Goal: Transaction & Acquisition: Purchase product/service

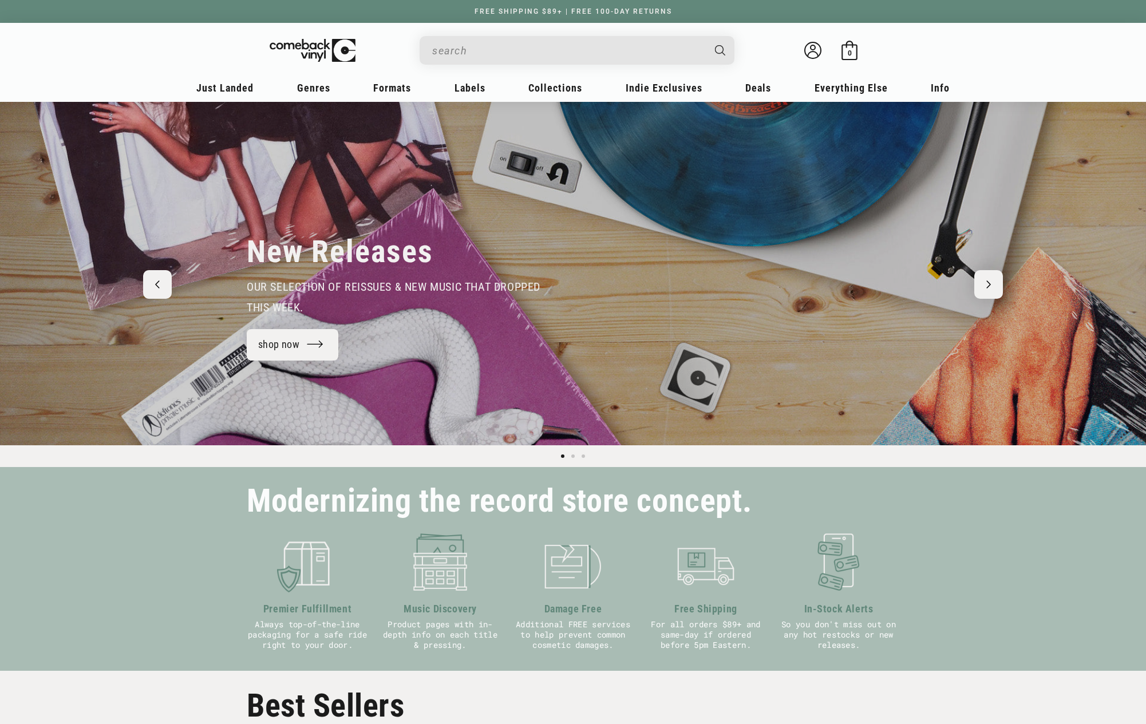
click at [519, 56] on input "When autocomplete results are available use up and down arrows to review and en…" at bounding box center [567, 50] width 271 height 23
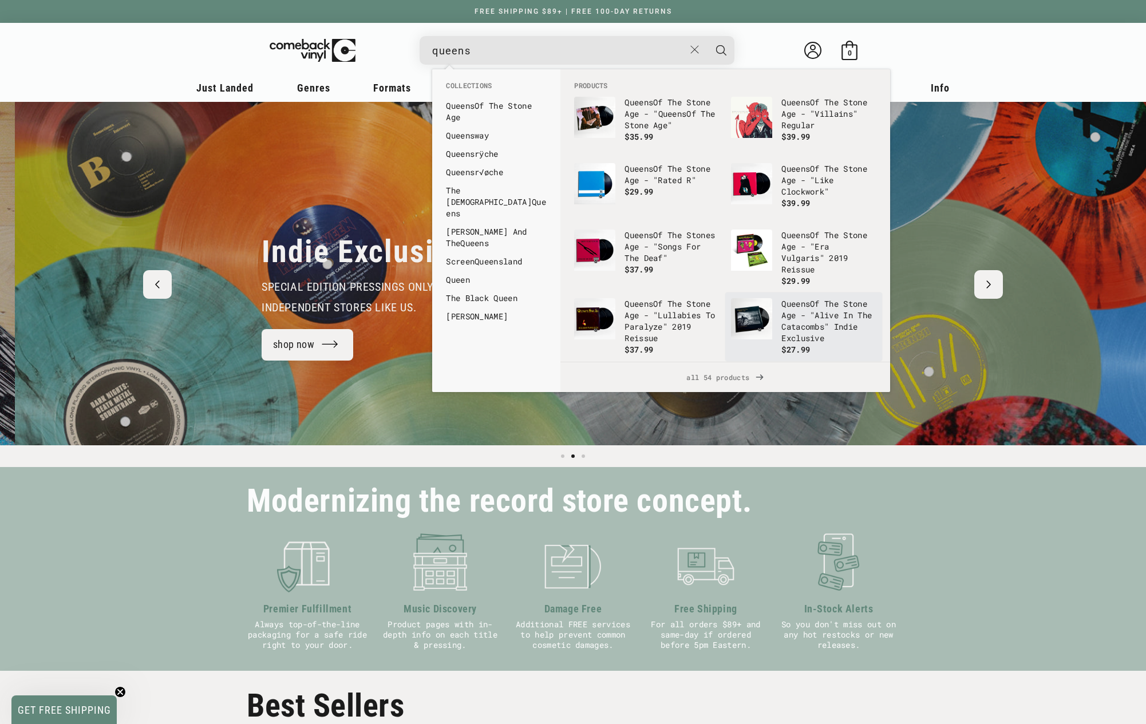
type input "queens"
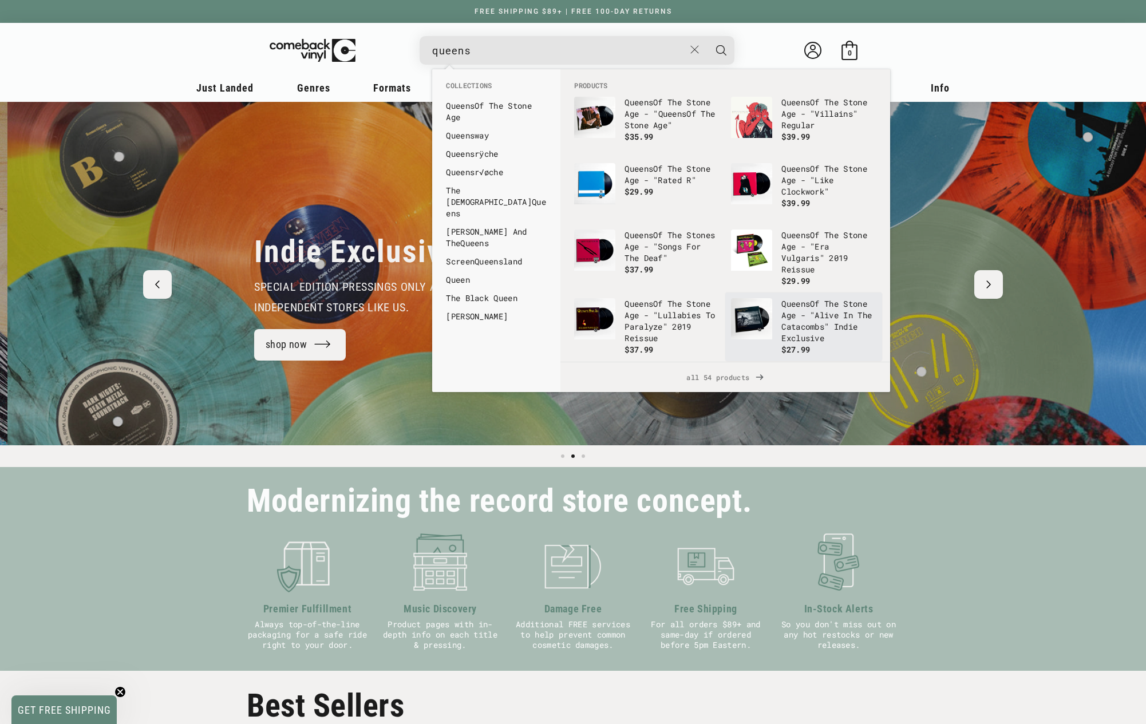
click at [809, 333] on p "Queens Of The Stone Age - "Alive In The Catacombs" Indie Exclusive" at bounding box center [828, 321] width 95 height 46
